Goal: Use online tool/utility: Utilize a website feature to perform a specific function

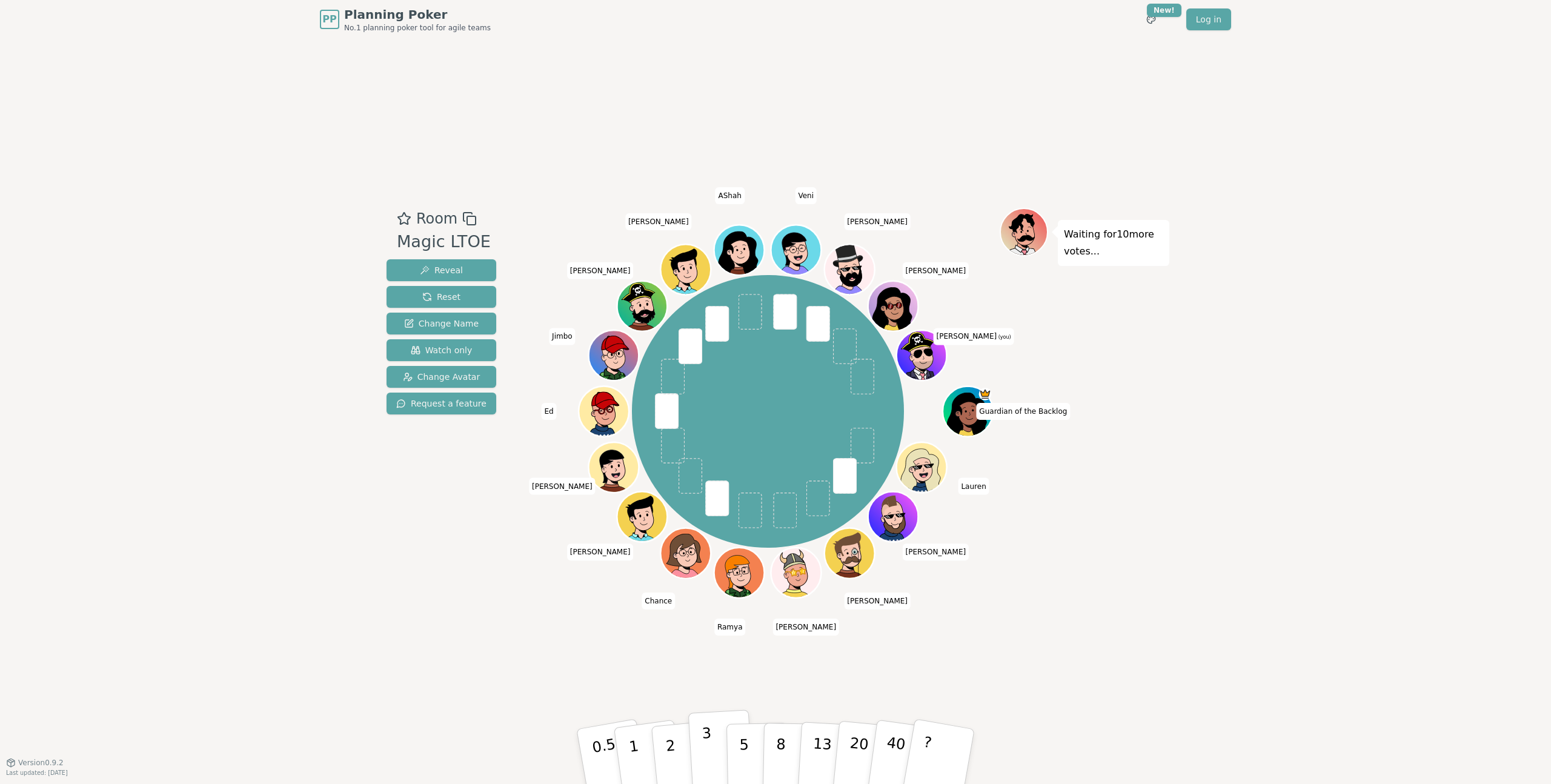
click at [708, 754] on p "3" at bounding box center [708, 757] width 14 height 66
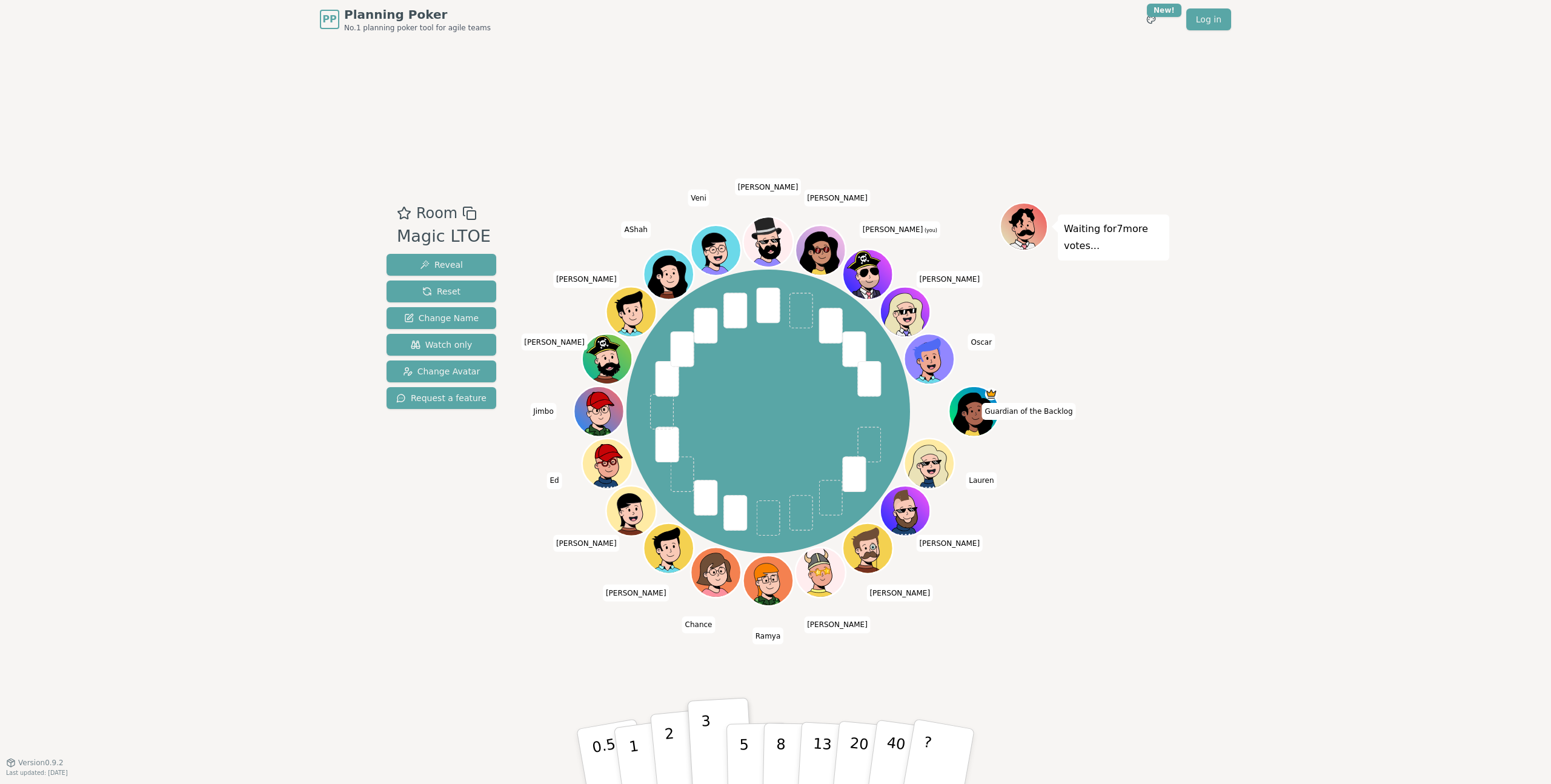
click at [672, 758] on p "2" at bounding box center [671, 758] width 15 height 66
click at [714, 96] on div "Room Magic LTOE Reveal Reset Change Name Watch only Change Avatar Request a fea…" at bounding box center [775, 401] width 788 height 723
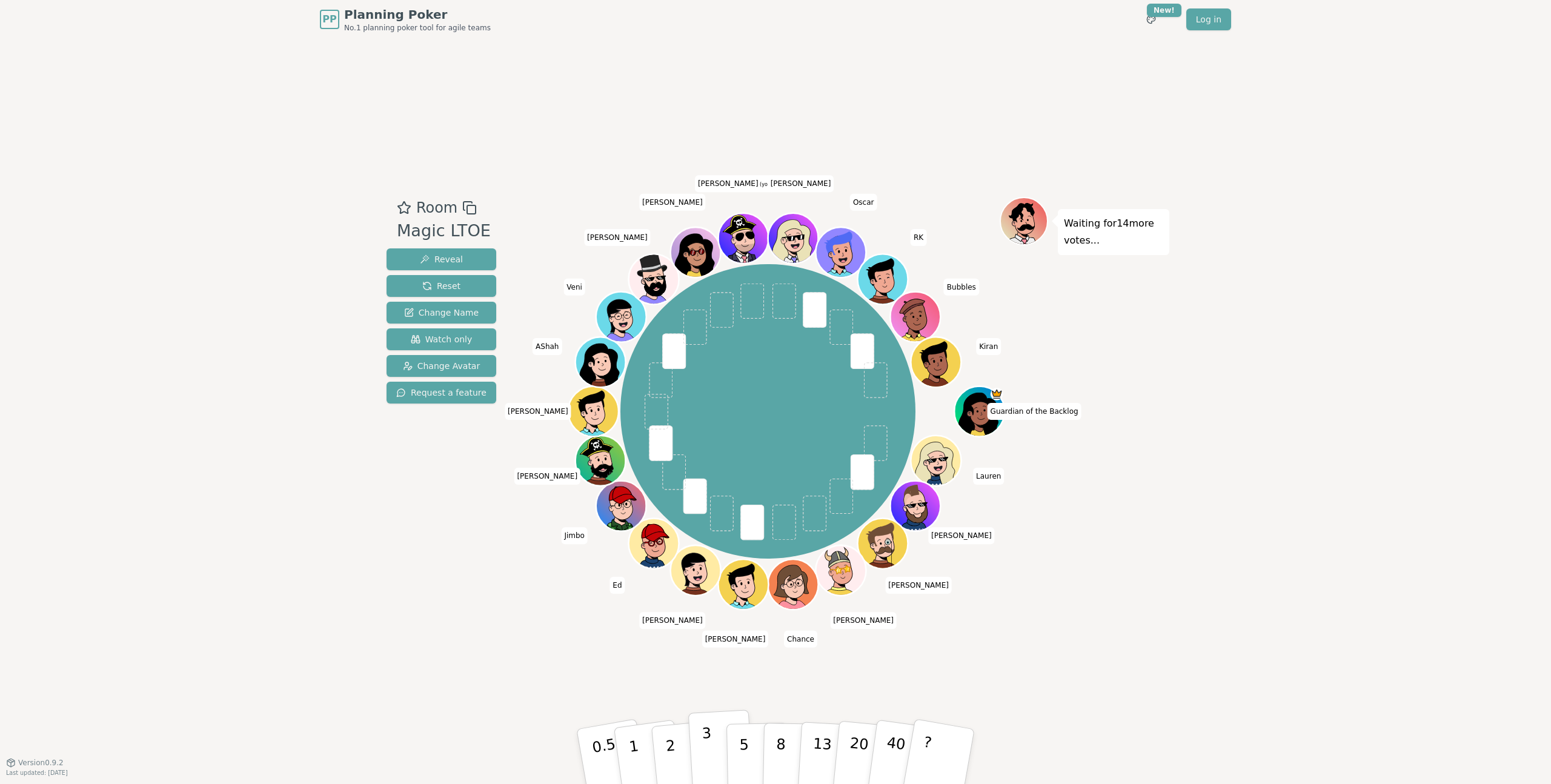
click at [701, 760] on button "3" at bounding box center [721, 757] width 66 height 95
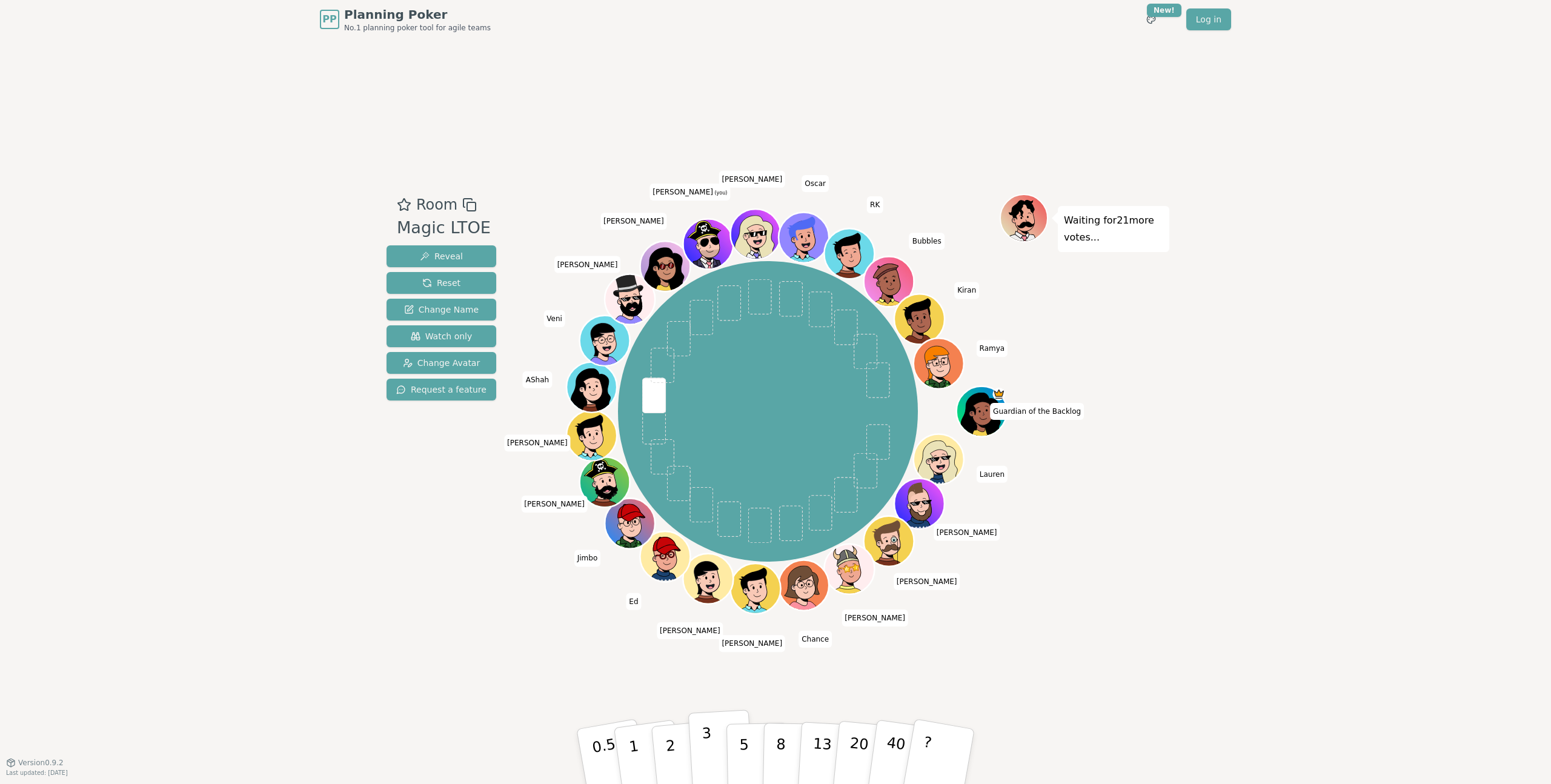
click at [705, 750] on p "3" at bounding box center [708, 757] width 14 height 66
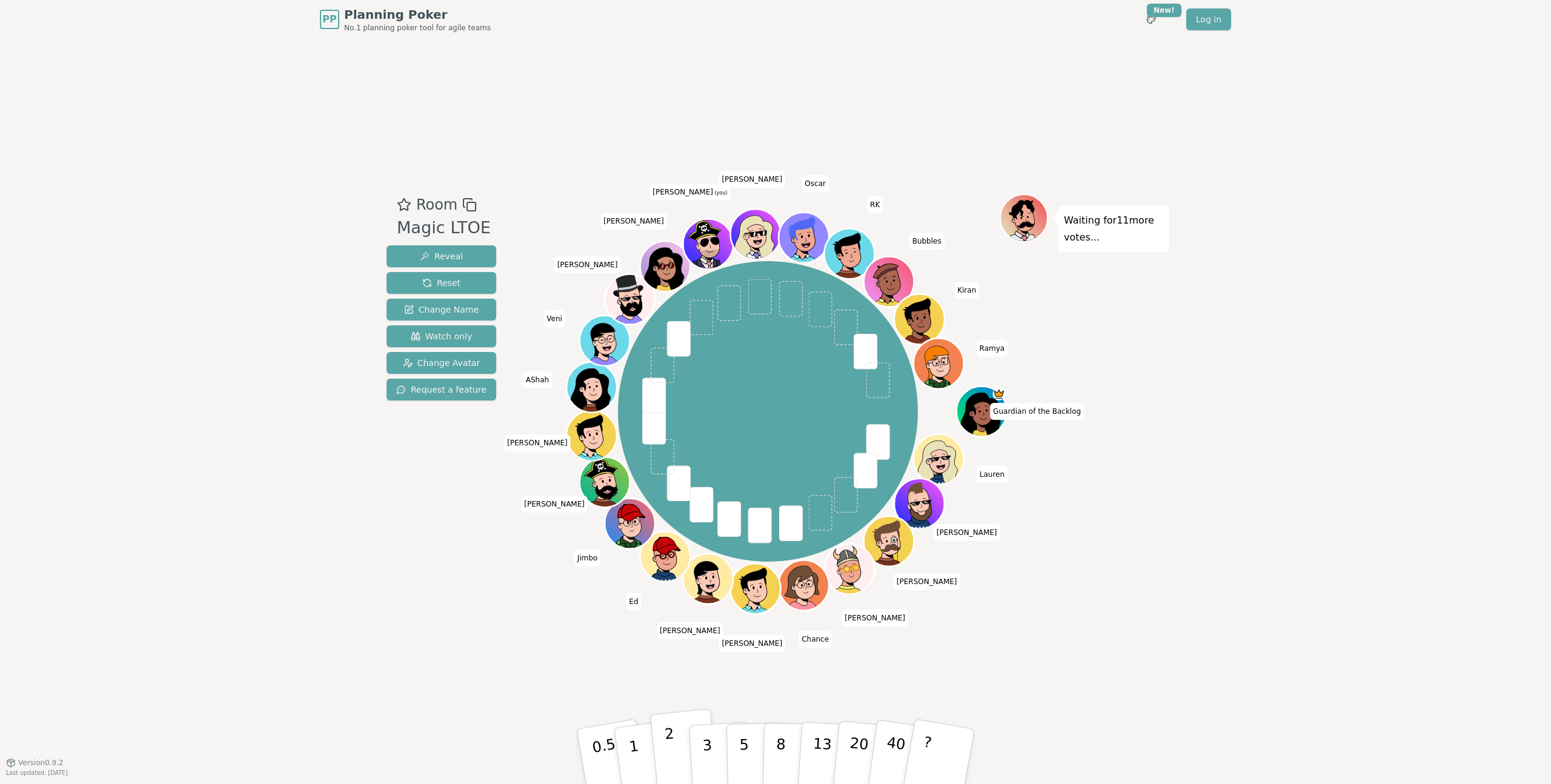
click at [673, 758] on p "2" at bounding box center [671, 758] width 15 height 66
click at [669, 759] on p "2" at bounding box center [671, 758] width 15 height 66
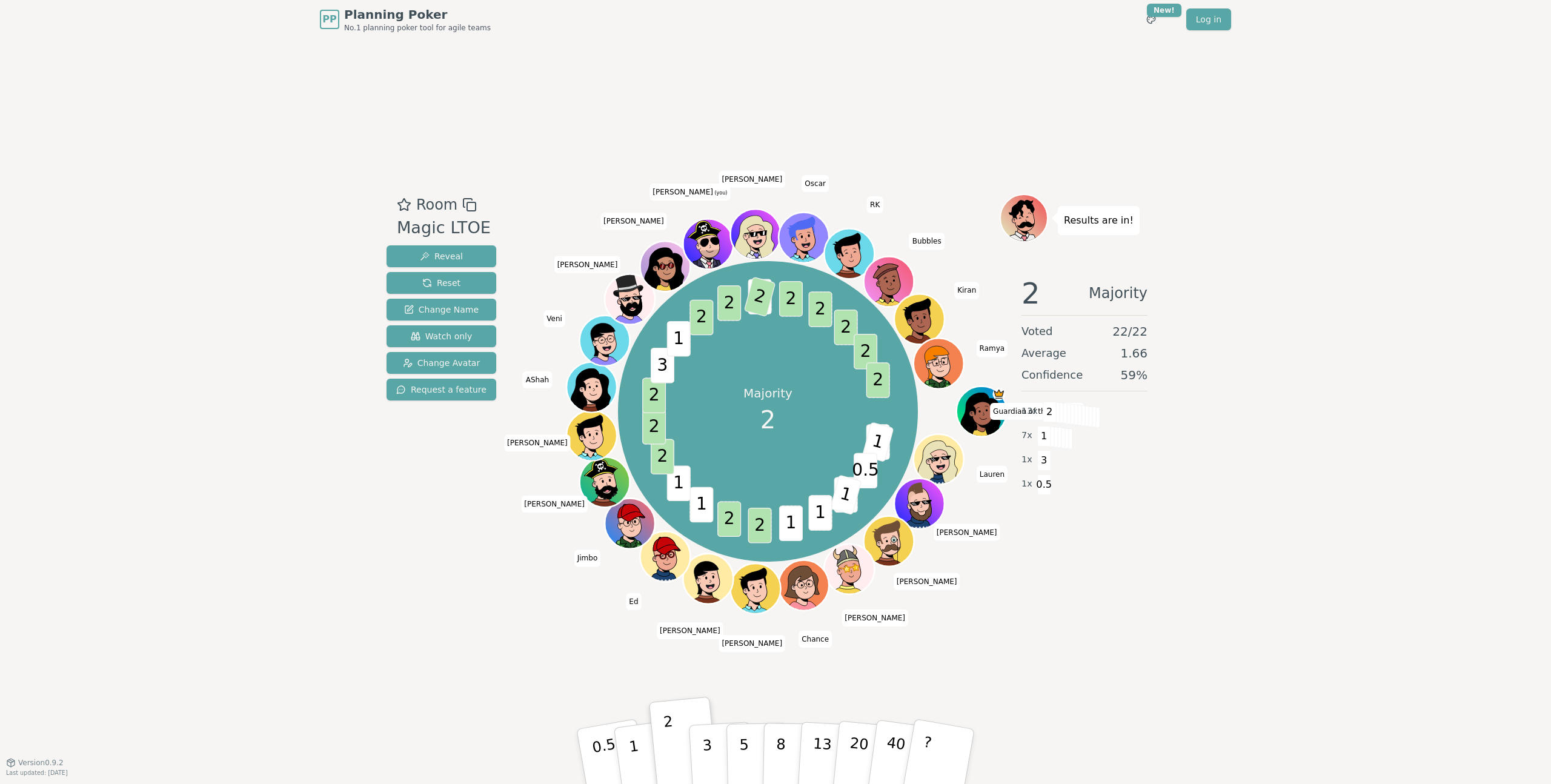
click at [658, 666] on div "Room Magic LTOE Reveal Reset Change Name Watch only Change Avatar Request a fea…" at bounding box center [775, 401] width 788 height 723
click at [642, 760] on button "1" at bounding box center [648, 757] width 72 height 99
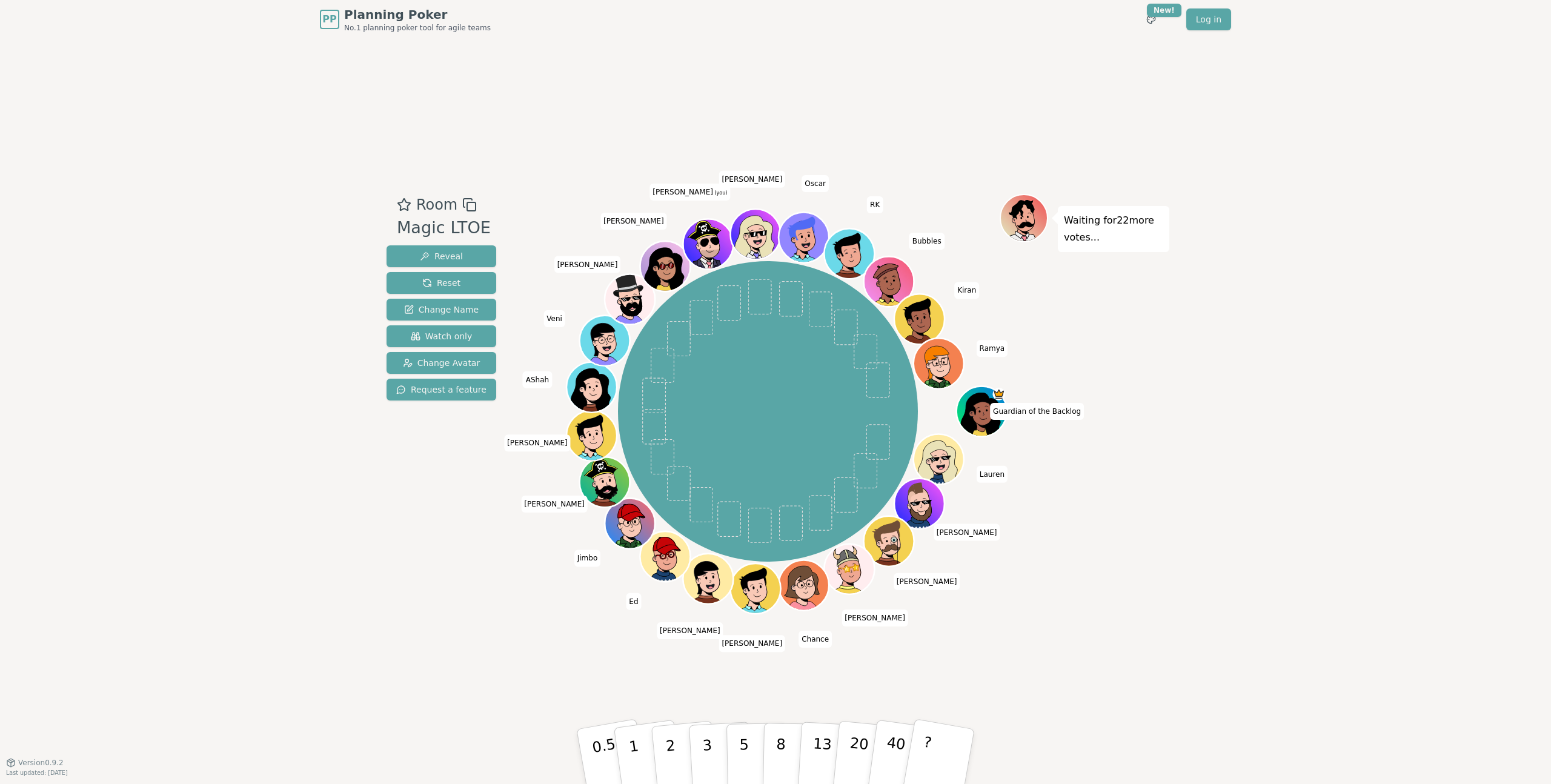
click at [489, 84] on div "Room Magic LTOE Reveal Reset Change Name Watch only Change Avatar Request a fea…" at bounding box center [775, 401] width 788 height 723
click at [698, 680] on div "Room Magic LTOE Reveal Reset Change Name Watch only Change Avatar Request a fea…" at bounding box center [775, 401] width 788 height 723
click at [642, 751] on button "1" at bounding box center [648, 757] width 72 height 99
click at [667, 754] on p "2" at bounding box center [671, 758] width 15 height 66
click at [674, 735] on button "2" at bounding box center [685, 757] width 69 height 97
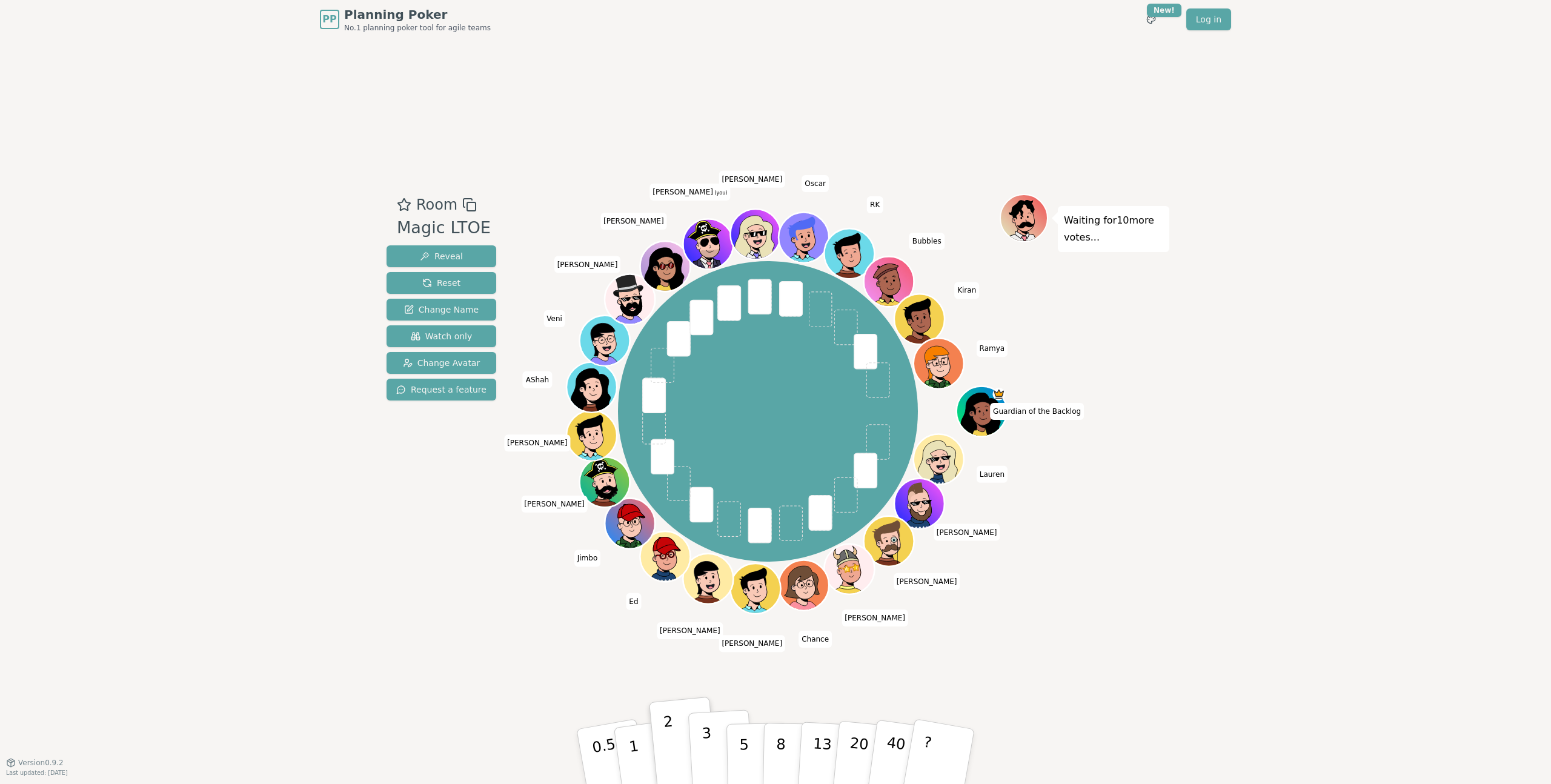
click at [702, 744] on button "3" at bounding box center [721, 757] width 66 height 95
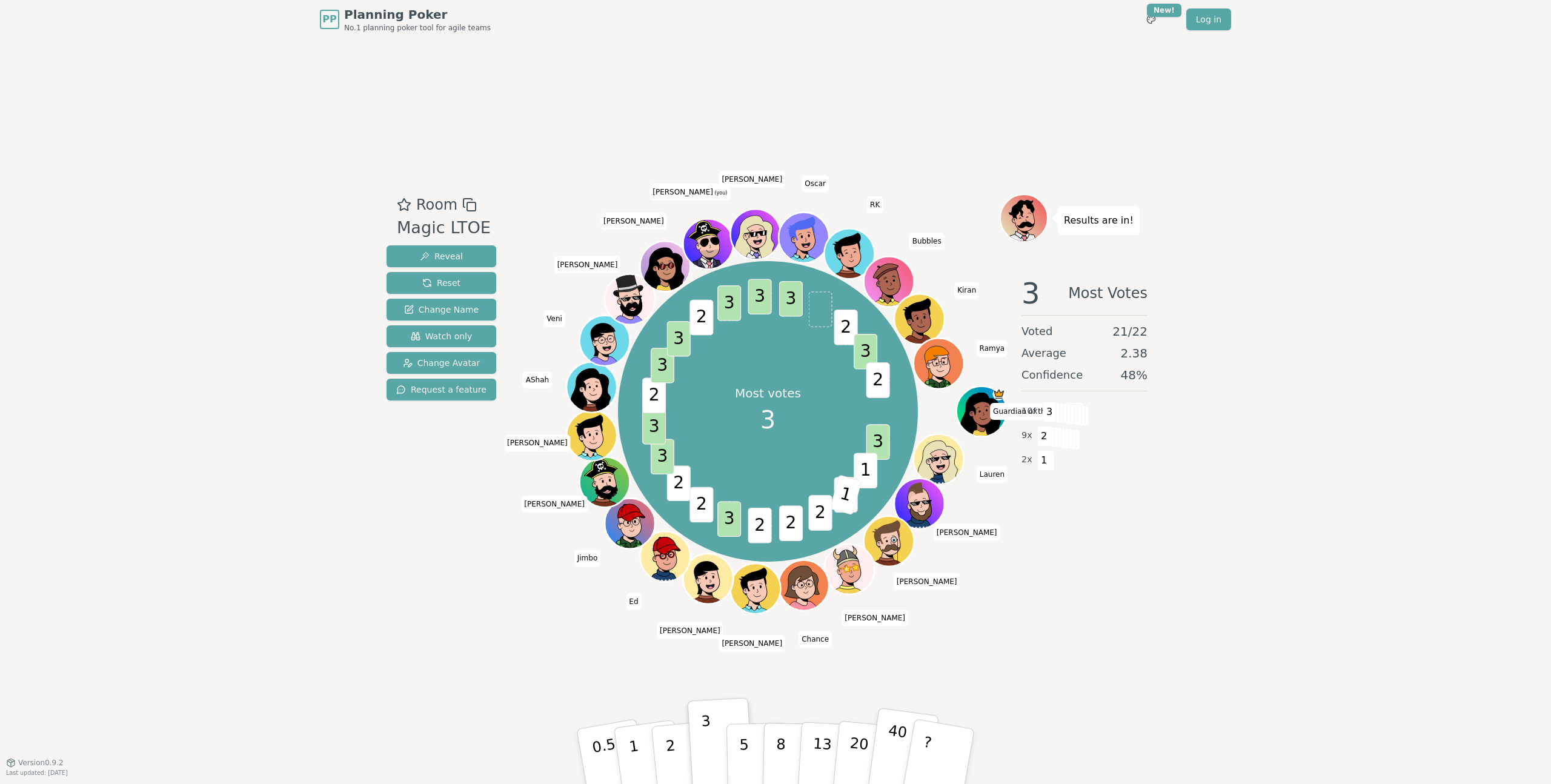
click at [891, 742] on p "40" at bounding box center [894, 756] width 27 height 67
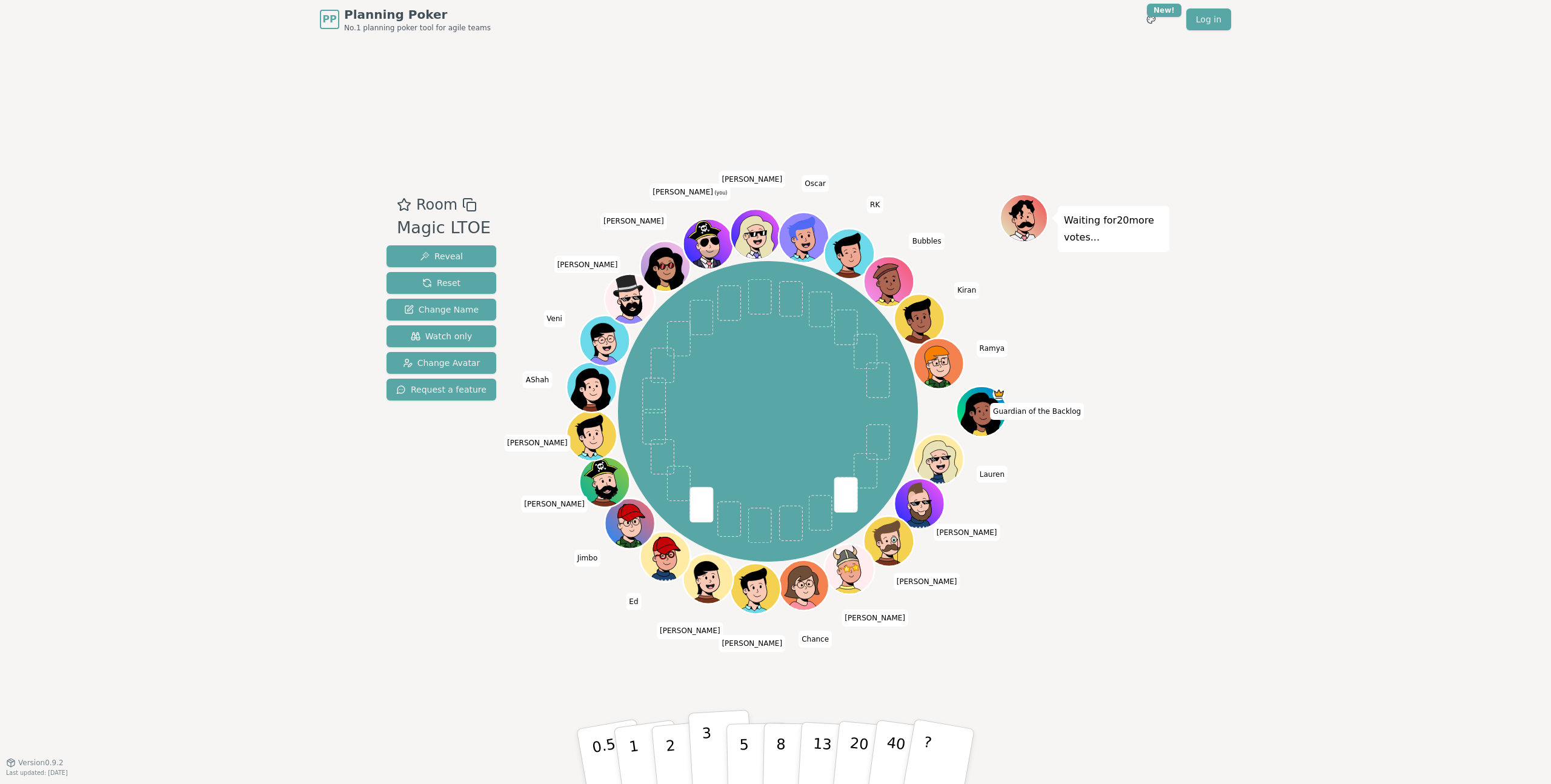
click at [710, 769] on p "3" at bounding box center [708, 757] width 14 height 66
click at [658, 756] on button "2" at bounding box center [685, 757] width 69 height 97
